Goal: Navigation & Orientation: Understand site structure

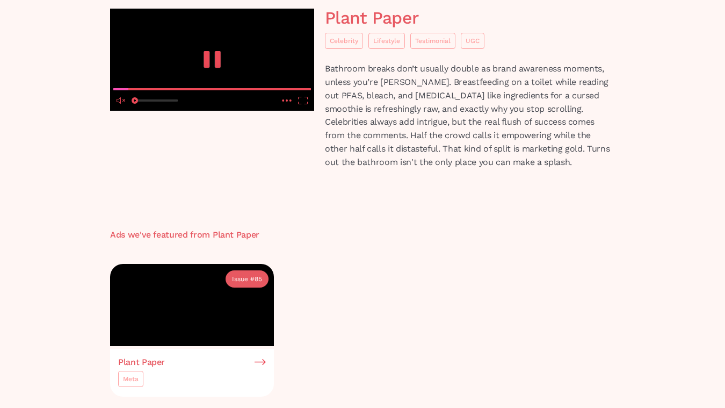
scroll to position [48, 0]
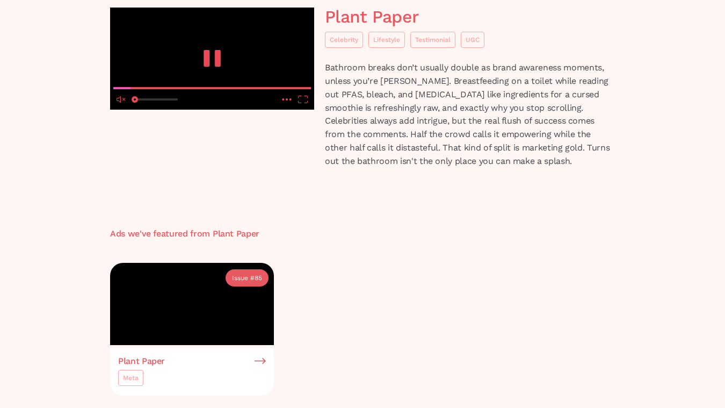
click at [119, 103] on icon "unmute" at bounding box center [119, 99] width 4 height 6
click at [120, 103] on icon "mute" at bounding box center [119, 99] width 4 height 6
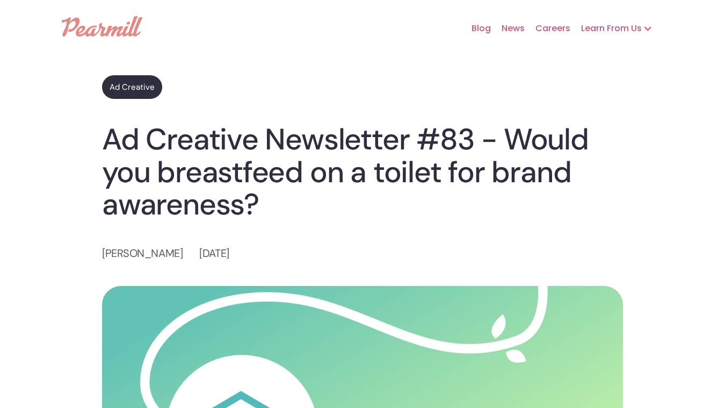
click at [485, 24] on link "Blog" at bounding box center [476, 28] width 30 height 34
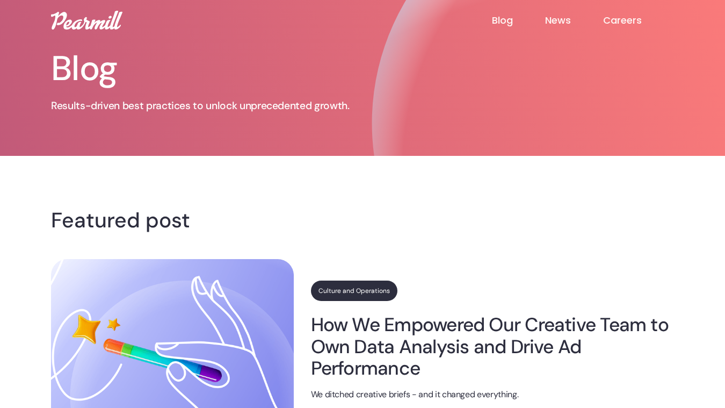
click at [551, 18] on link "News" at bounding box center [574, 20] width 58 height 13
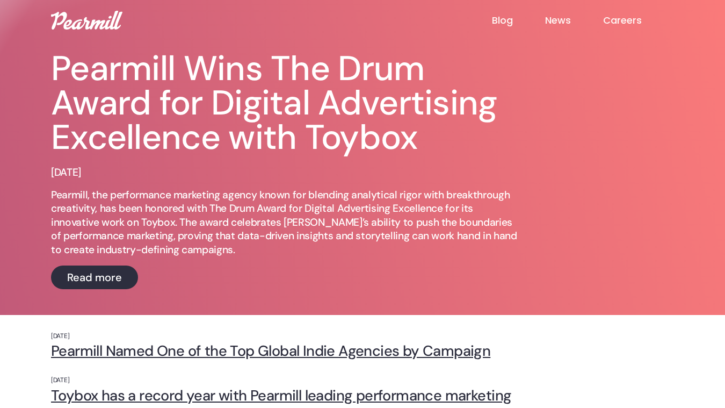
click at [88, 18] on img at bounding box center [86, 20] width 71 height 19
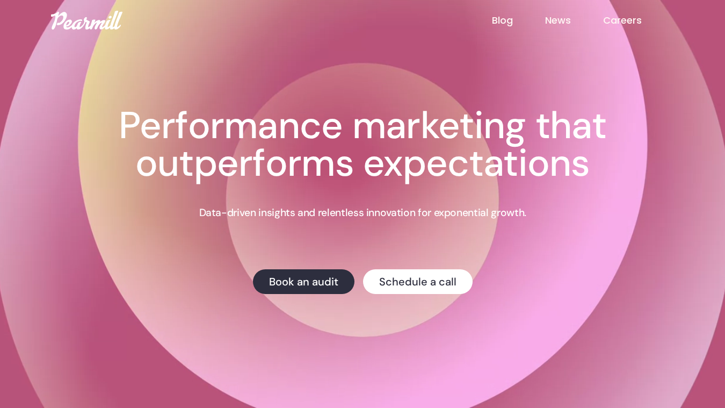
click at [623, 18] on link "Careers" at bounding box center [638, 20] width 71 height 14
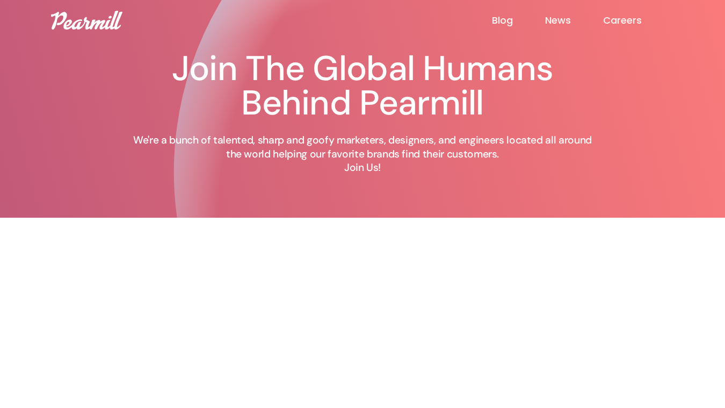
click at [97, 20] on img at bounding box center [86, 20] width 71 height 19
